Goal: Communication & Community: Answer question/provide support

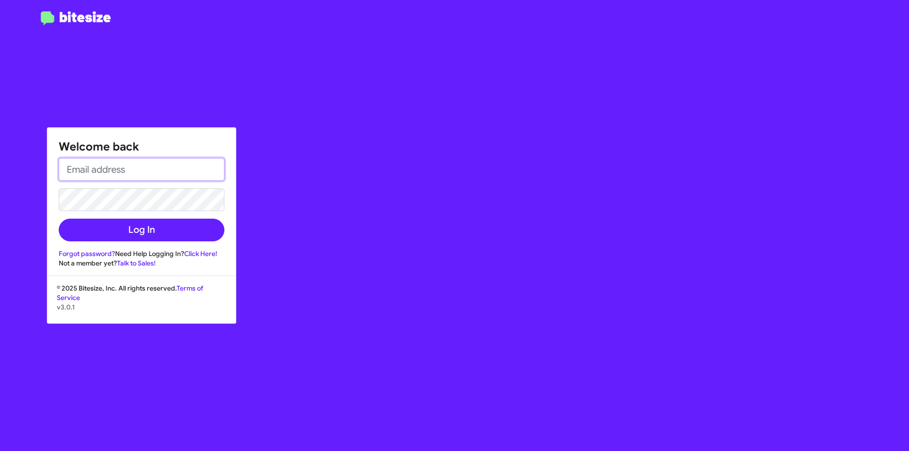
click at [157, 173] on input "email" at bounding box center [142, 169] width 166 height 23
type input "[EMAIL_ADDRESS][DOMAIN_NAME]"
click at [59, 219] on button "Log In" at bounding box center [142, 230] width 166 height 23
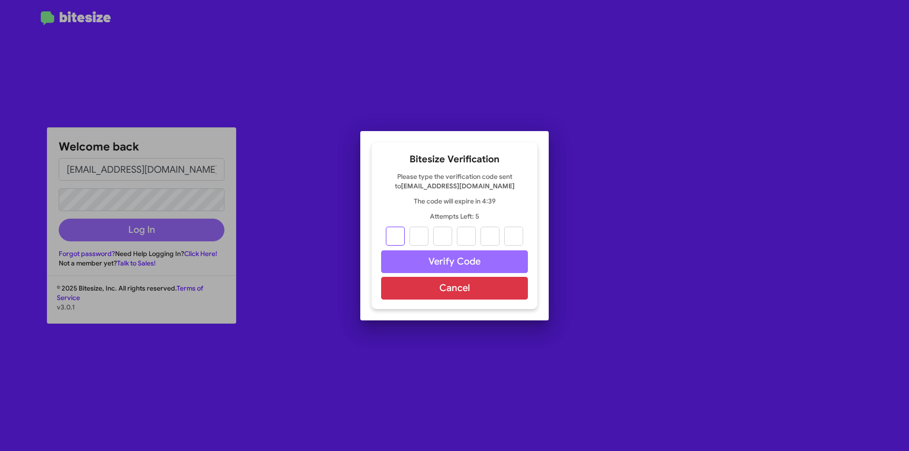
type input "4"
type input "8"
type input "0"
type input "3"
type input "0"
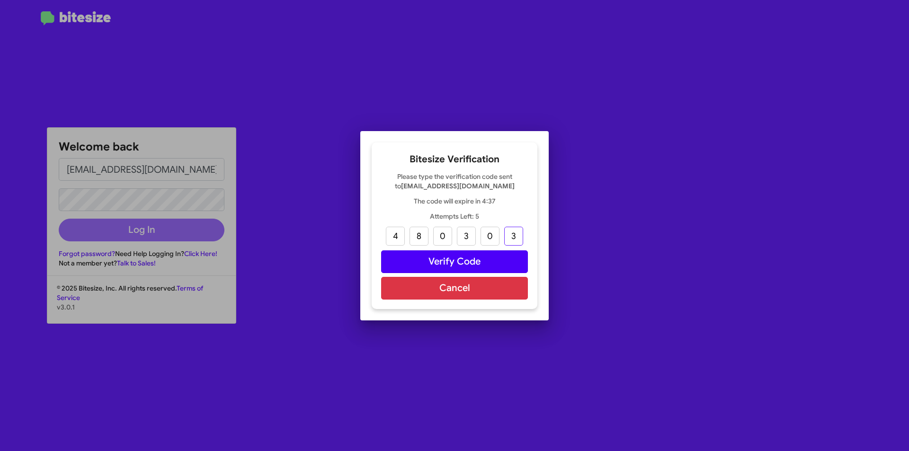
type input "3"
click at [445, 256] on button "Verify Code" at bounding box center [454, 262] width 147 height 23
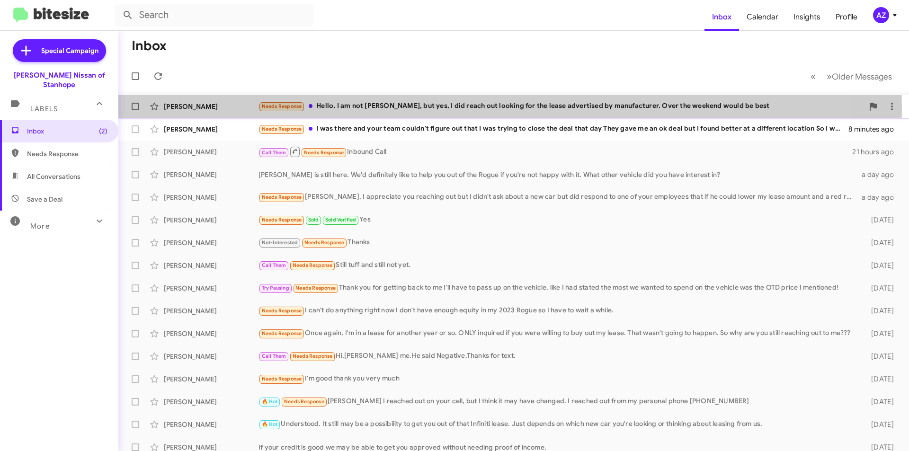
click at [215, 108] on div "[PERSON_NAME]" at bounding box center [211, 106] width 95 height 9
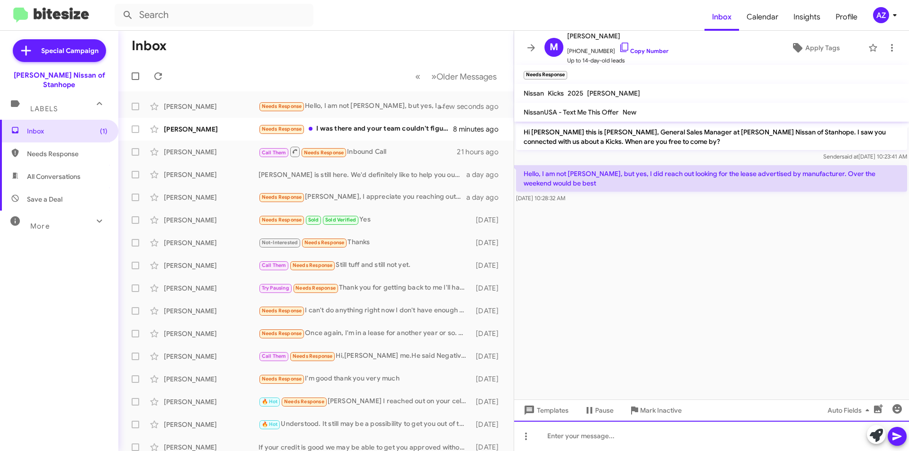
click at [607, 438] on div at bounding box center [711, 436] width 395 height 30
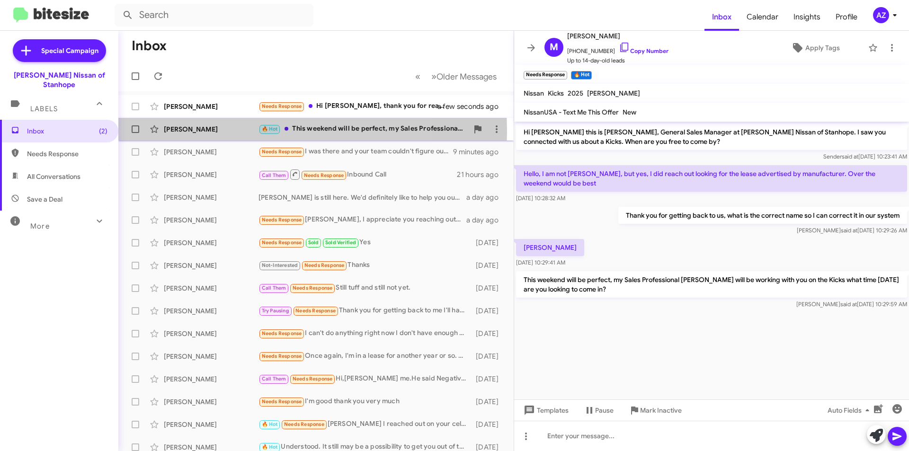
click at [229, 131] on div "[PERSON_NAME]" at bounding box center [211, 129] width 95 height 9
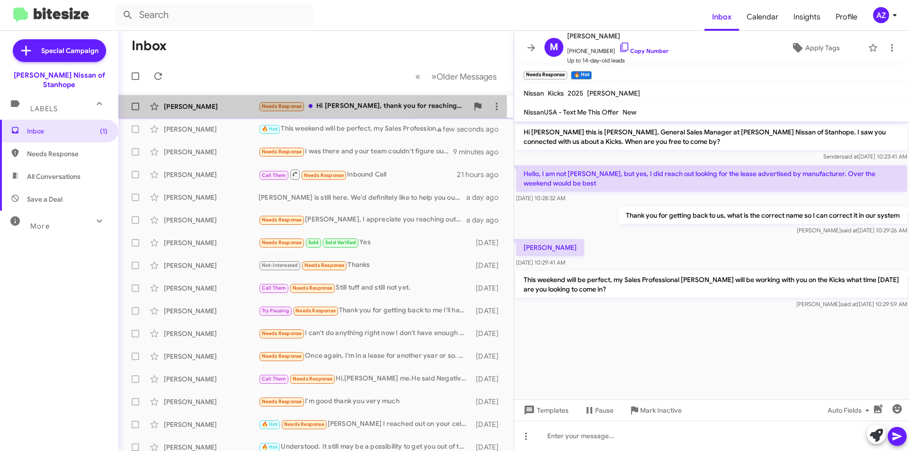
click at [220, 108] on div "[PERSON_NAME]" at bounding box center [211, 106] width 95 height 9
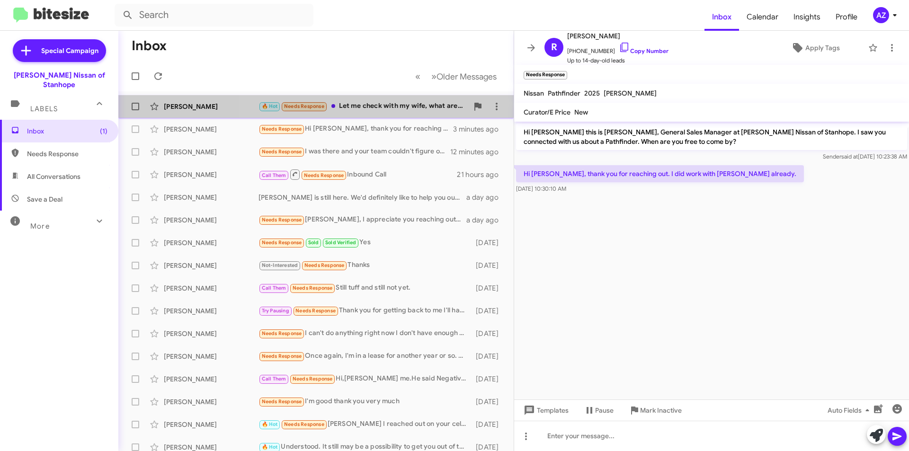
click at [406, 103] on div "🔥 Hot Needs Response Let me check with my wife, what are [PERSON_NAME]'s hours.…" at bounding box center [364, 106] width 210 height 11
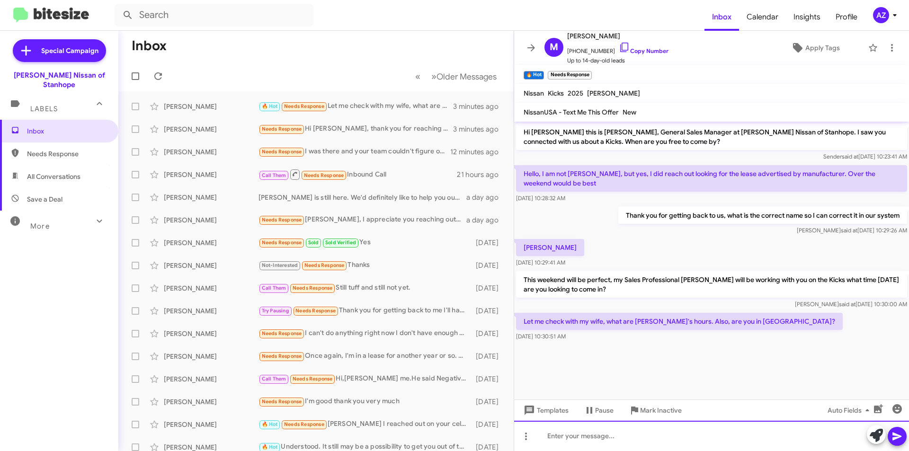
click at [655, 441] on div at bounding box center [711, 436] width 395 height 30
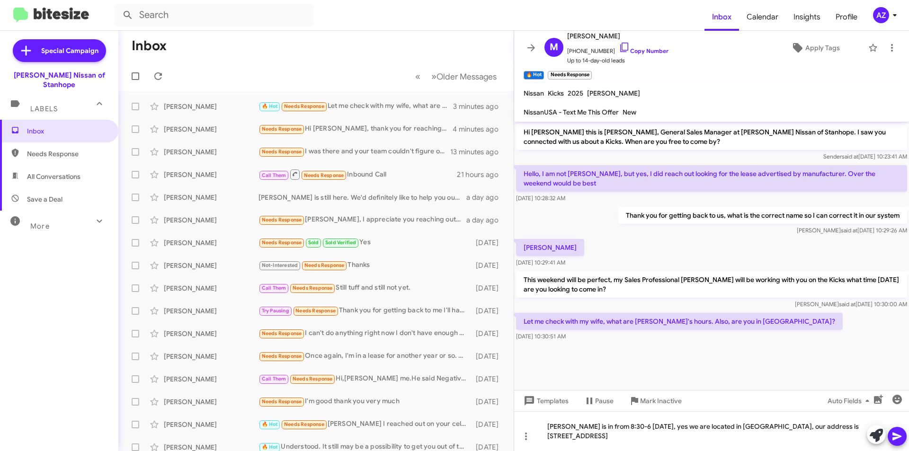
click at [896, 437] on icon at bounding box center [897, 436] width 11 height 11
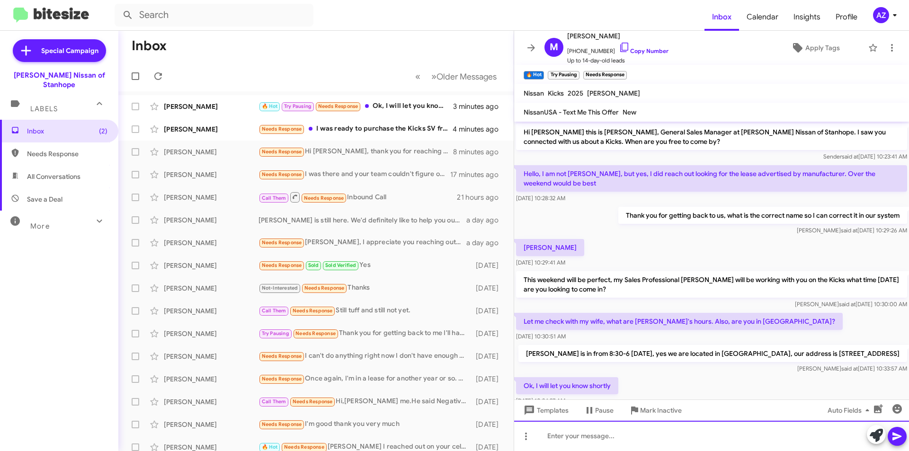
scroll to position [27, 0]
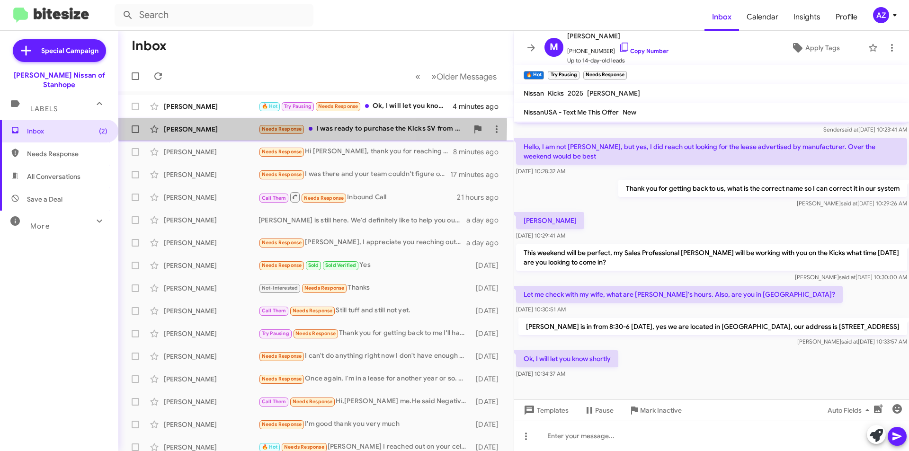
click at [221, 125] on div "[PERSON_NAME]" at bounding box center [211, 129] width 95 height 9
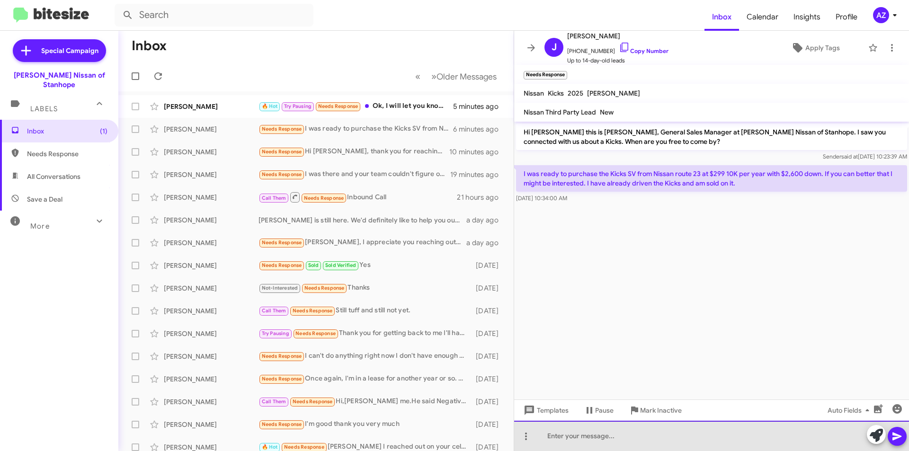
click at [603, 441] on div at bounding box center [711, 436] width 395 height 30
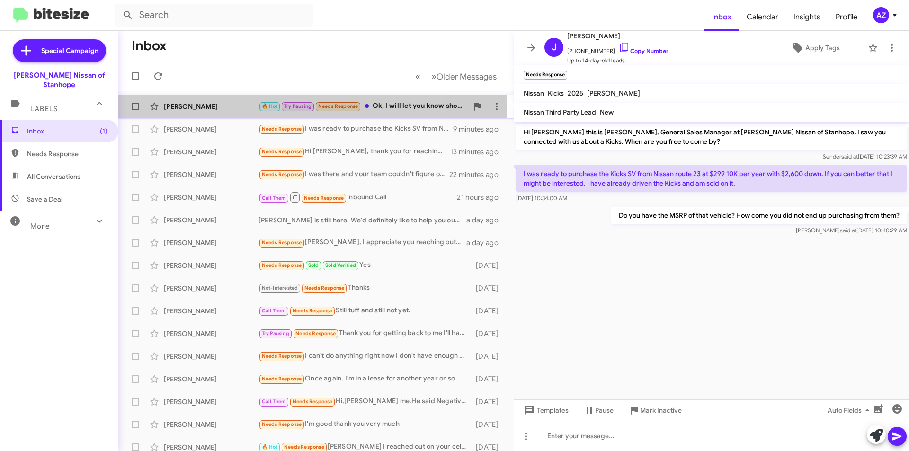
click at [236, 104] on div "[PERSON_NAME]" at bounding box center [211, 106] width 95 height 9
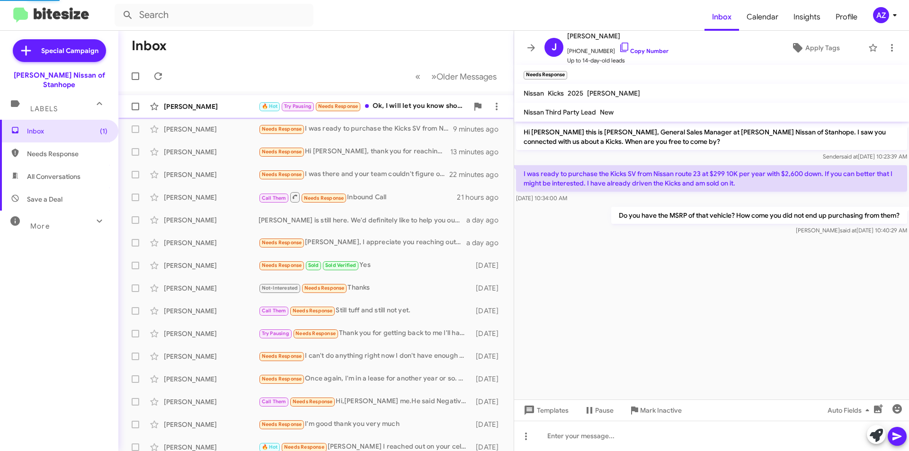
scroll to position [27, 0]
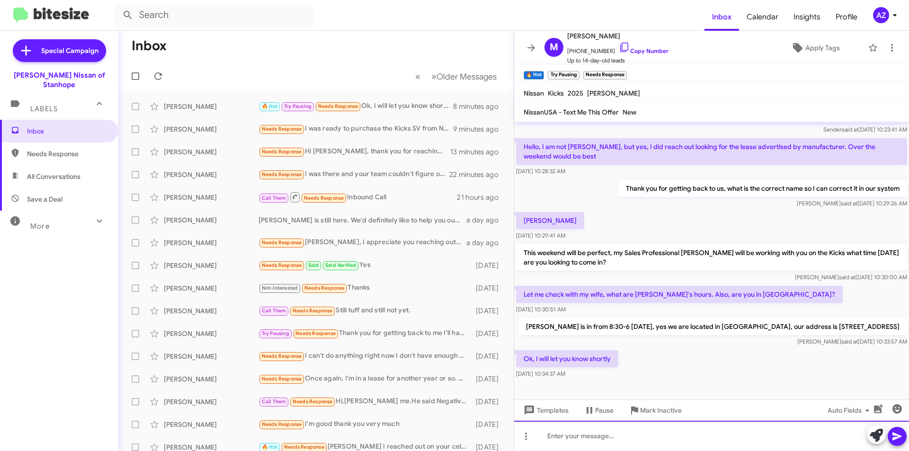
click at [620, 431] on div at bounding box center [711, 436] width 395 height 30
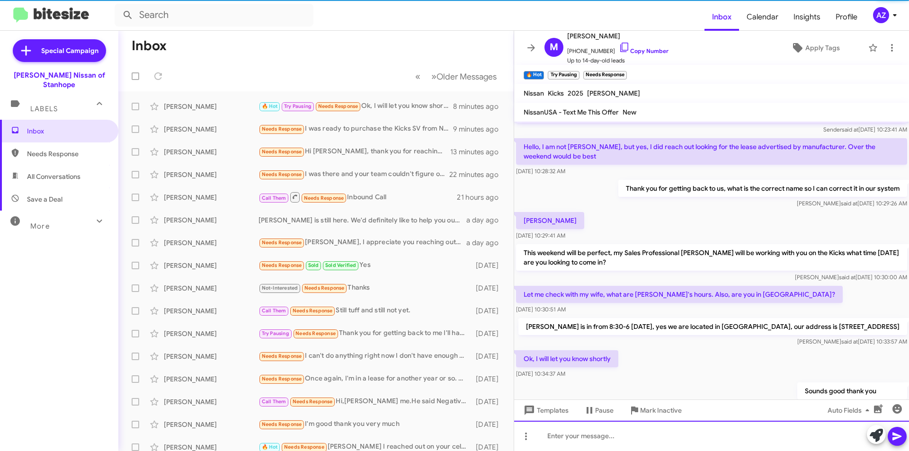
scroll to position [62, 0]
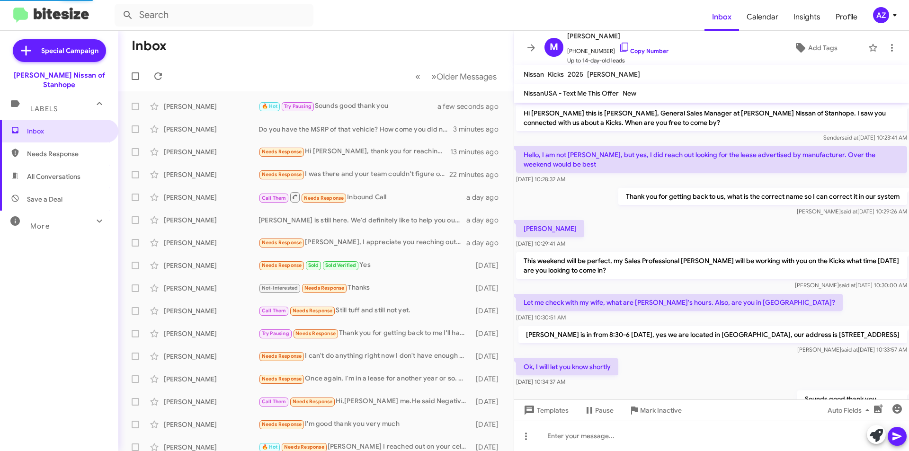
scroll to position [5, 0]
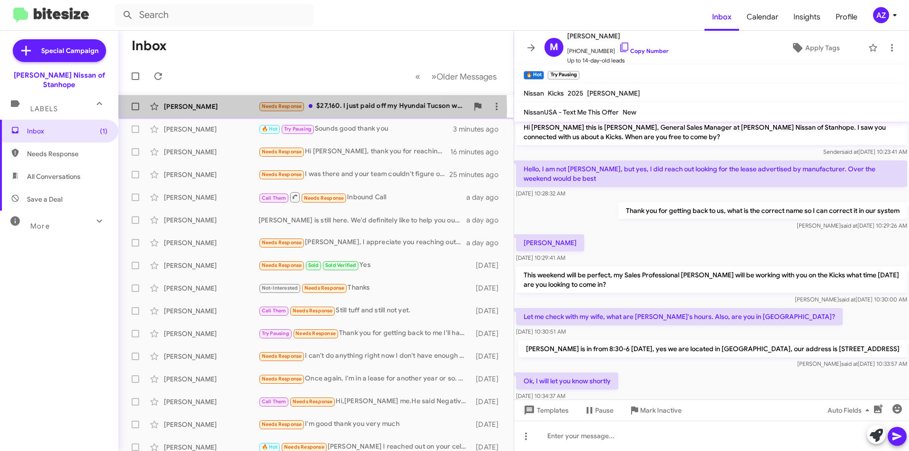
click at [233, 110] on div "[PERSON_NAME]" at bounding box center [211, 106] width 95 height 9
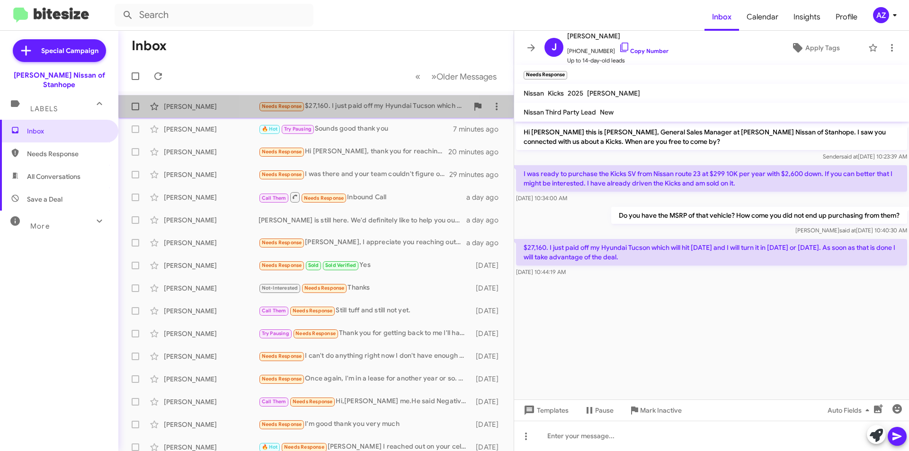
click at [342, 102] on div "Needs Response $27,160. I just paid off my Hyundai Tucson which will hit Friday…" at bounding box center [364, 106] width 210 height 11
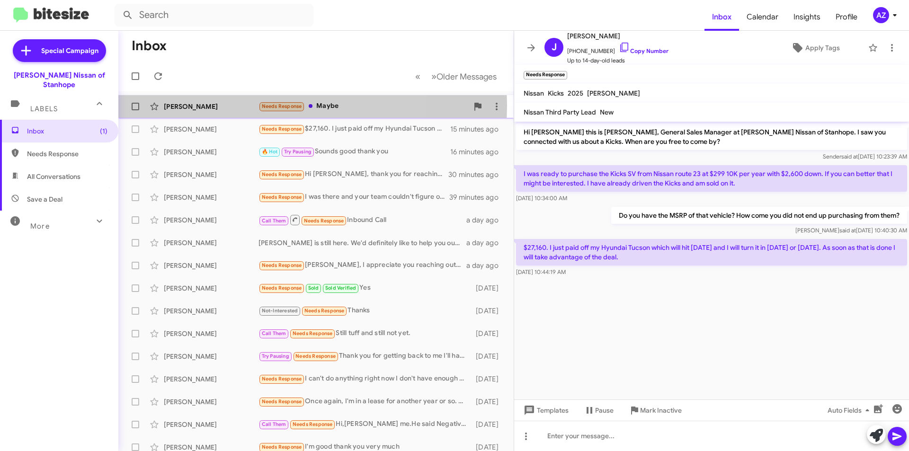
click at [226, 106] on div "Lorraine Smith" at bounding box center [211, 106] width 95 height 9
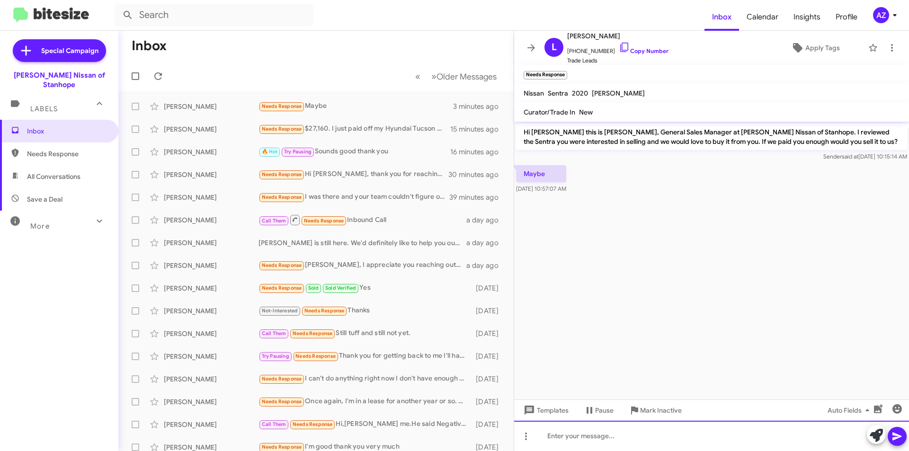
click at [561, 435] on div at bounding box center [711, 436] width 395 height 30
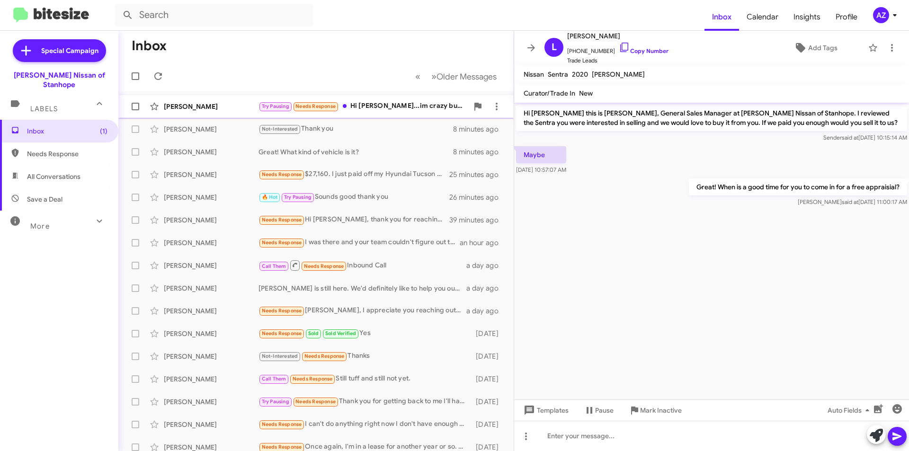
click at [222, 104] on div "[PERSON_NAME]" at bounding box center [211, 106] width 95 height 9
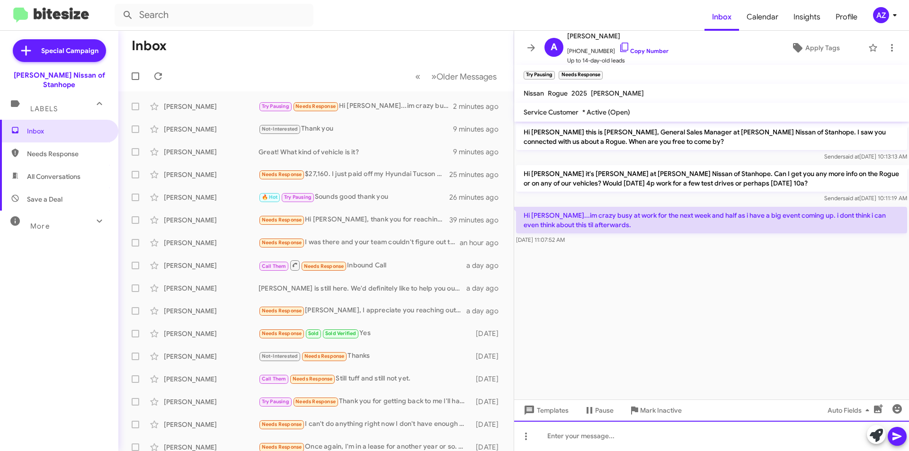
click at [628, 437] on div at bounding box center [711, 436] width 395 height 30
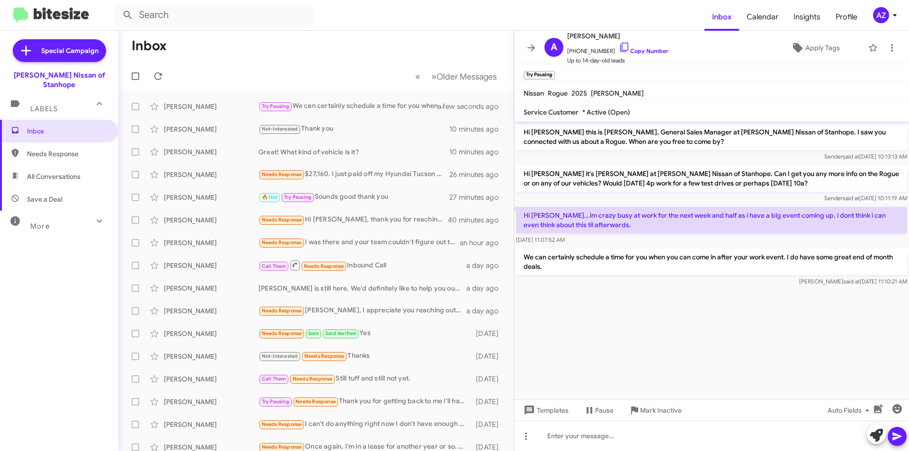
click at [68, 172] on span "All Conversations" at bounding box center [54, 176] width 54 height 9
type input "in:all-conversations"
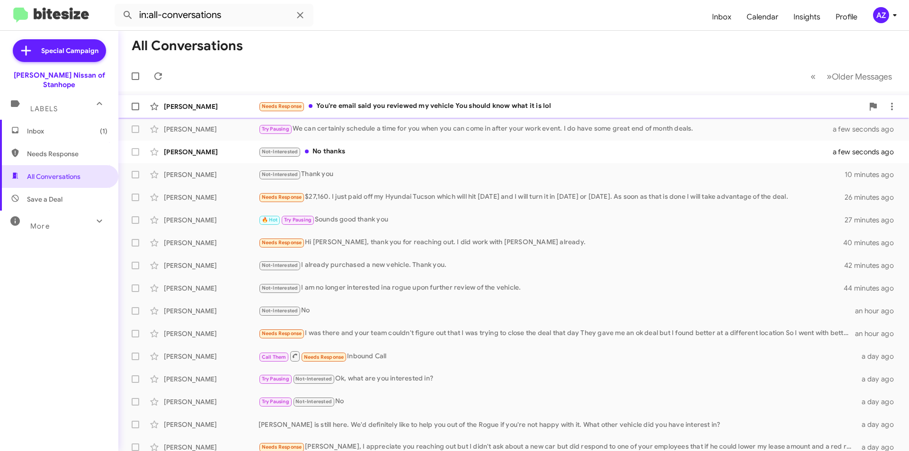
click at [170, 109] on div "Lorraine Smith" at bounding box center [211, 106] width 95 height 9
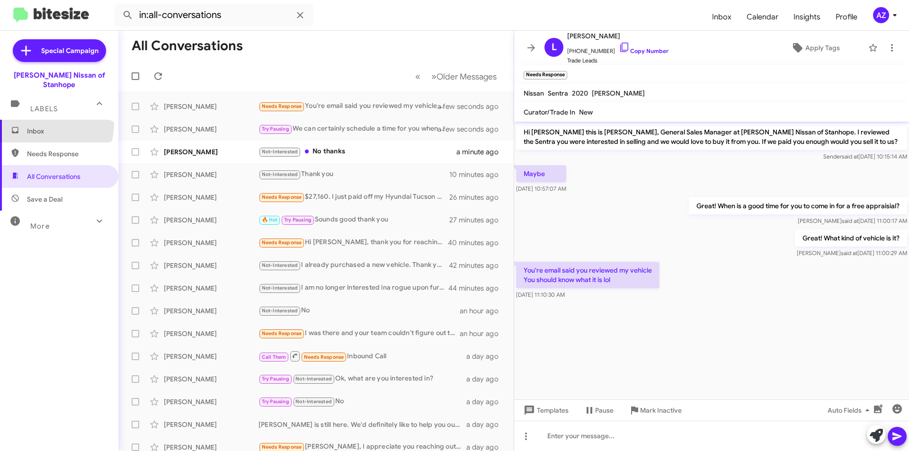
click at [45, 120] on span "Inbox" at bounding box center [59, 131] width 118 height 23
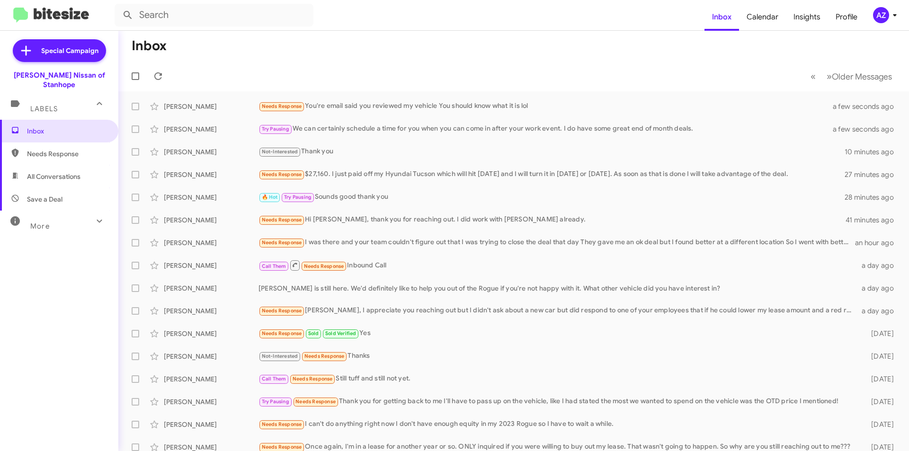
click at [60, 165] on span "All Conversations" at bounding box center [59, 176] width 118 height 23
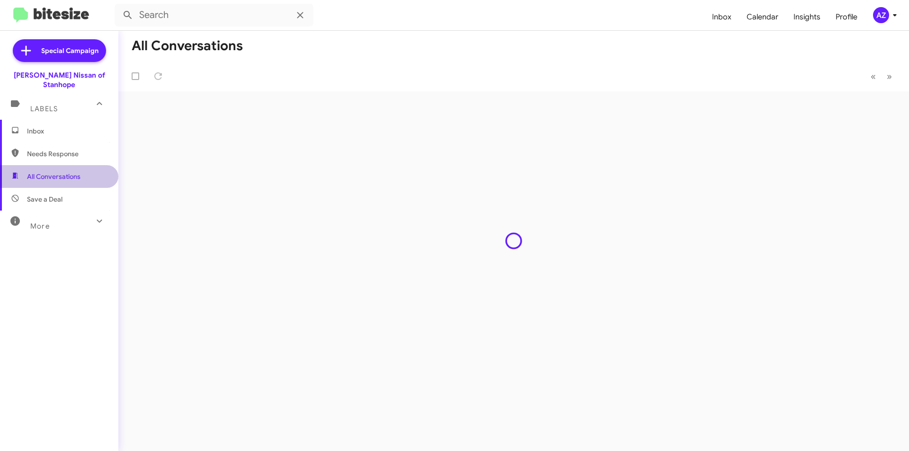
type input "in:all-conversations"
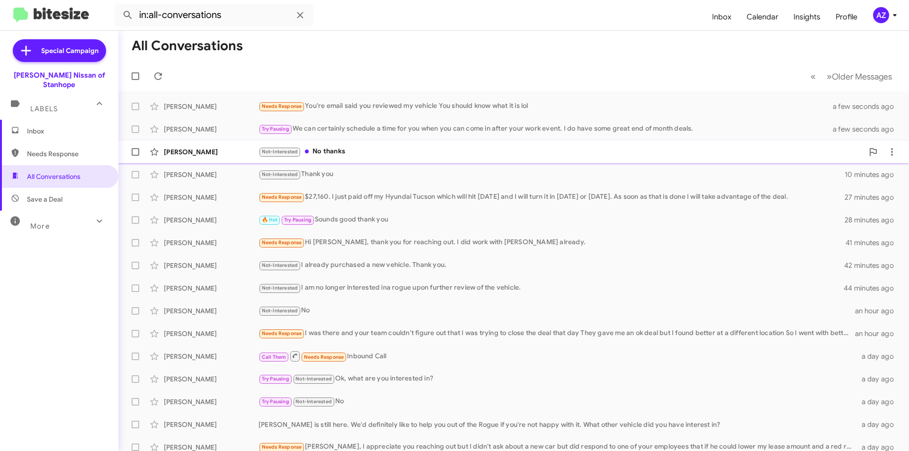
click at [194, 154] on div "Joan Kresge" at bounding box center [211, 151] width 95 height 9
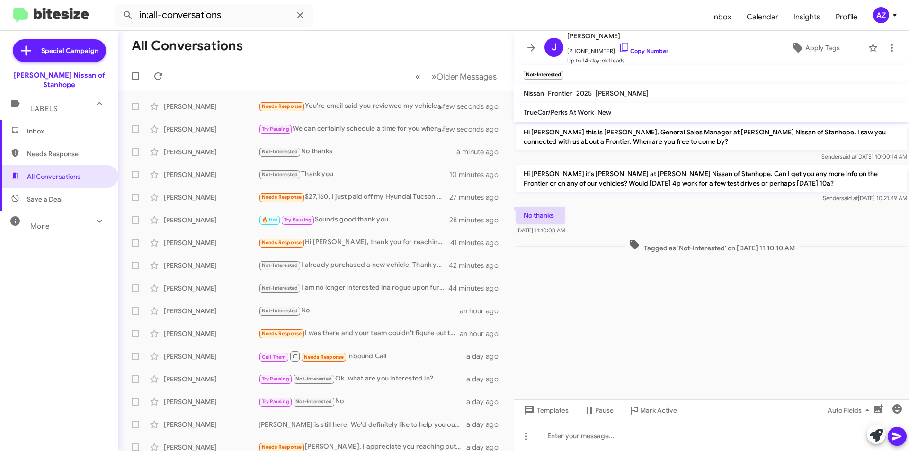
click at [58, 126] on span "Inbox" at bounding box center [67, 130] width 81 height 9
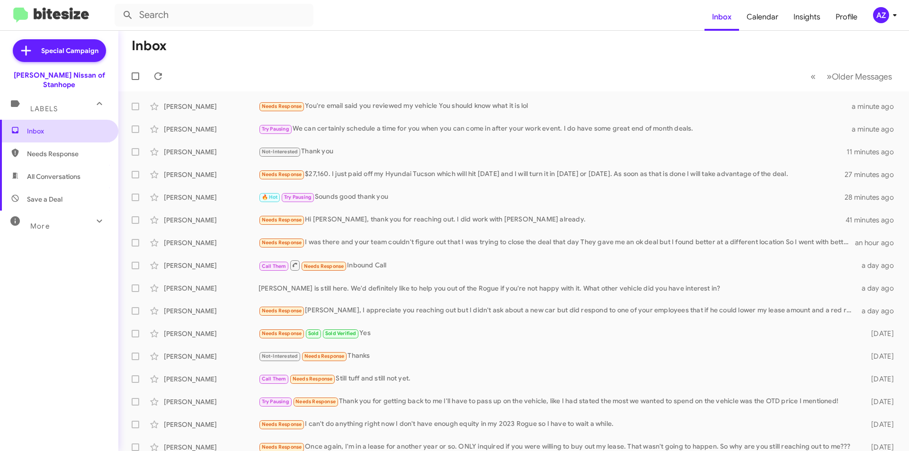
click at [70, 126] on span "Inbox" at bounding box center [67, 130] width 81 height 9
